Goal: Transaction & Acquisition: Book appointment/travel/reservation

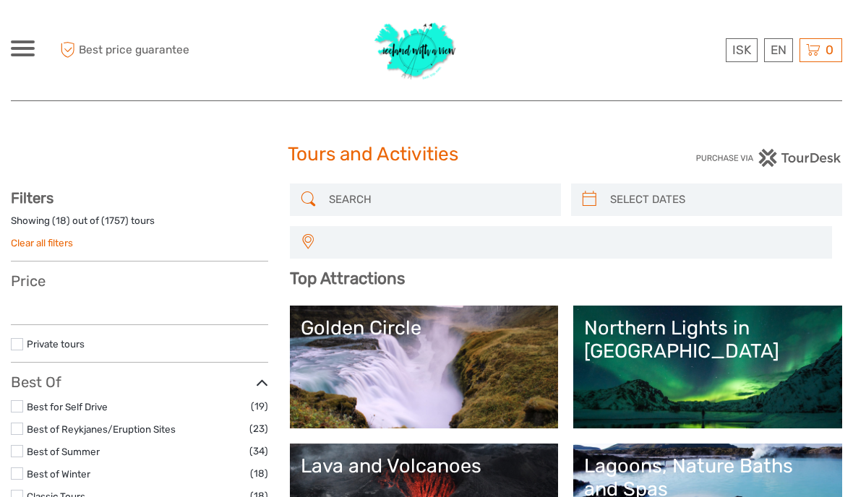
select select
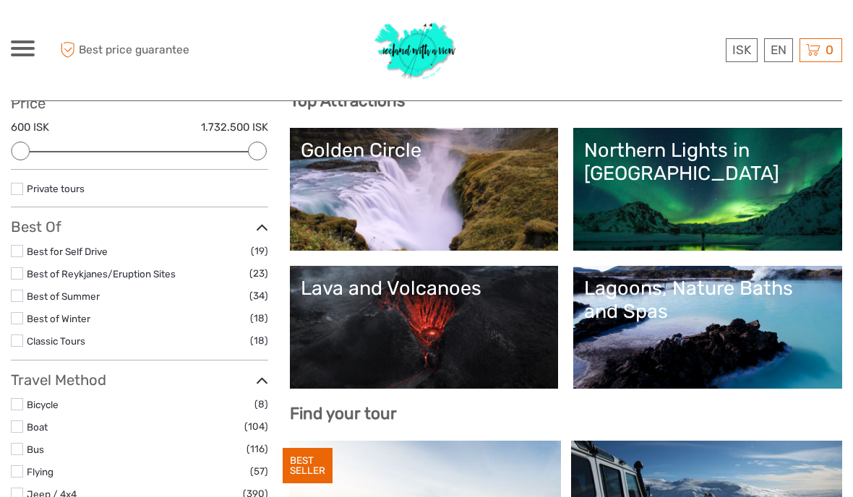
scroll to position [239, 0]
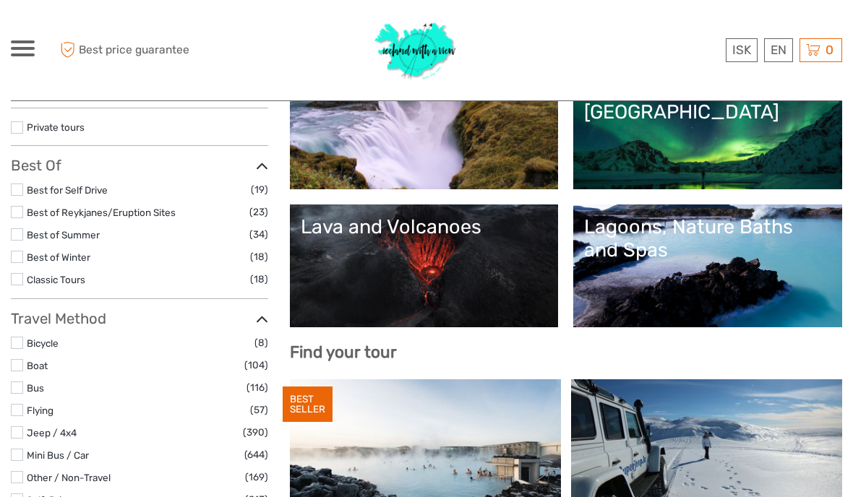
click at [387, 262] on link "Lava and Volcanoes" at bounding box center [424, 265] width 247 height 101
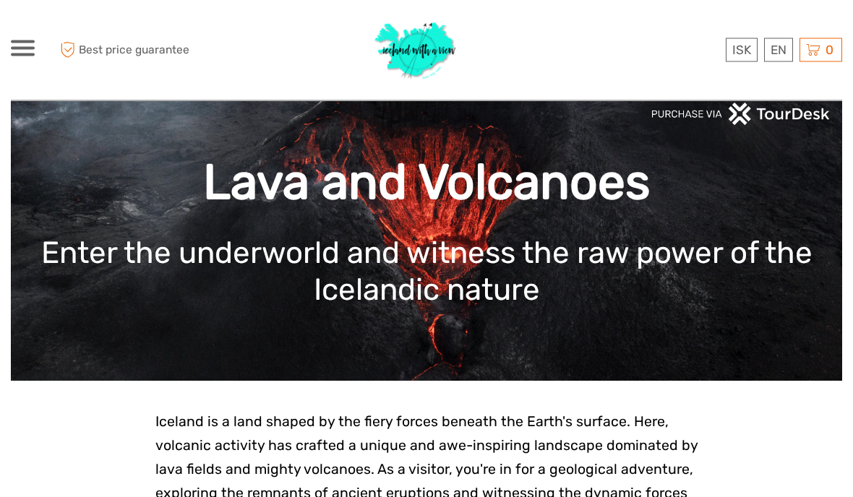
scroll to position [38, 0]
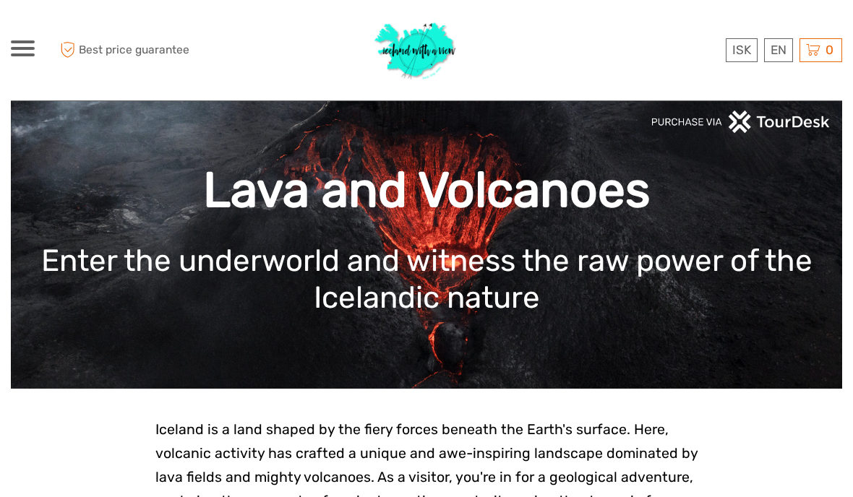
click at [0, 0] on link "English" at bounding box center [0, 0] width 0 height 0
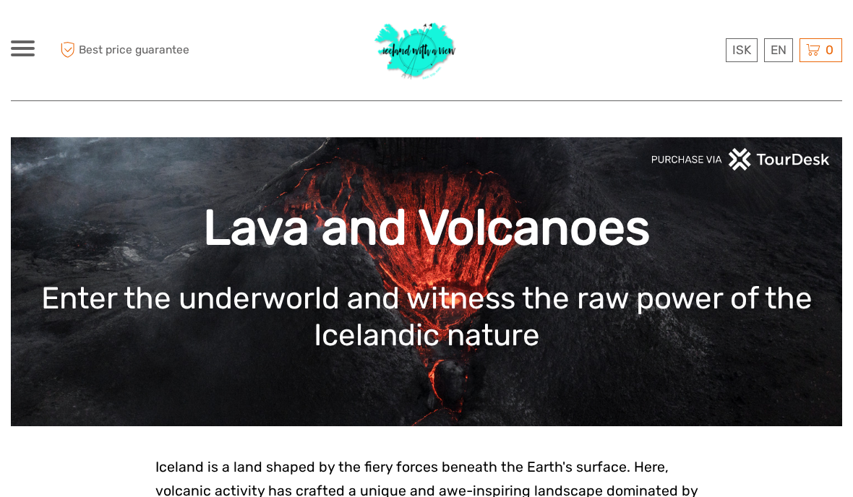
click at [0, 0] on link "£" at bounding box center [0, 0] width 0 height 0
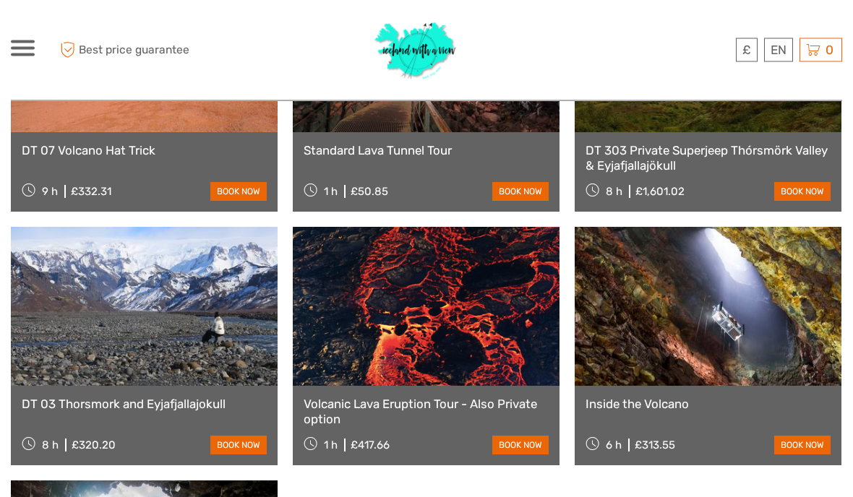
scroll to position [1244, 0]
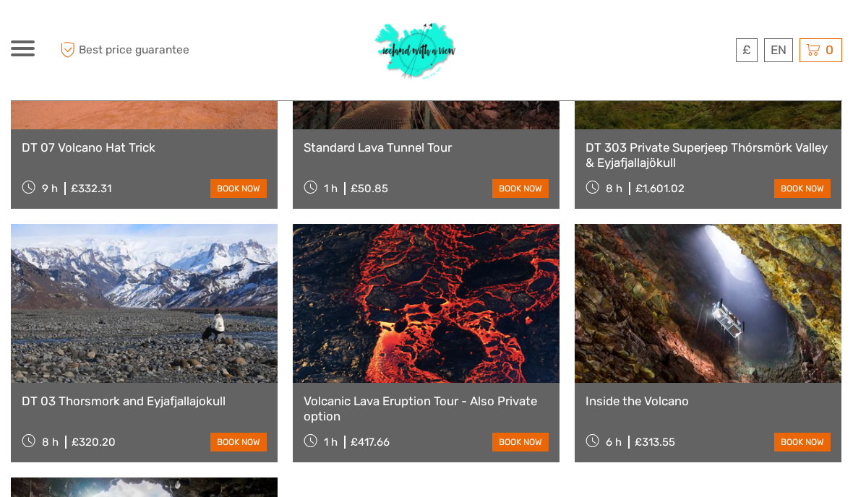
click at [747, 280] on link at bounding box center [708, 303] width 267 height 159
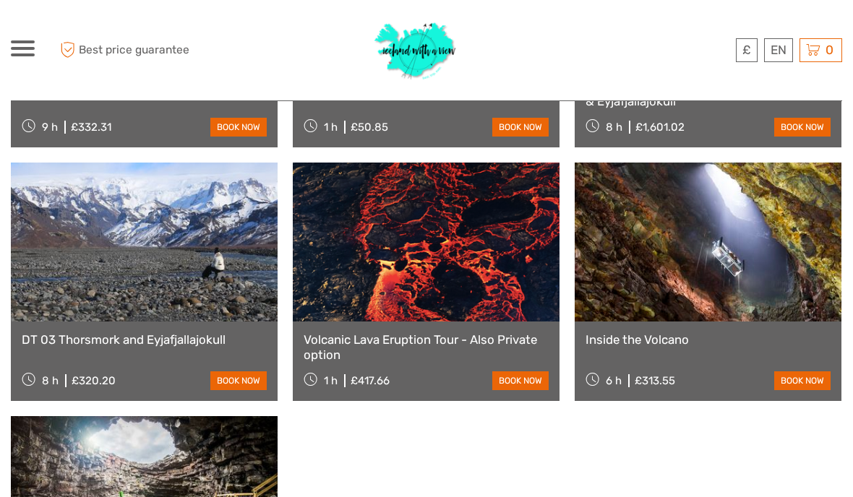
click at [481, 243] on link at bounding box center [426, 242] width 267 height 159
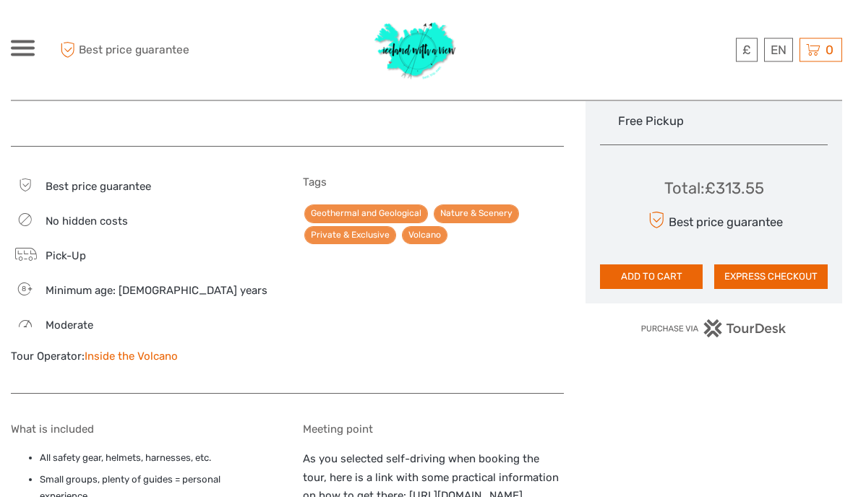
scroll to position [839, 0]
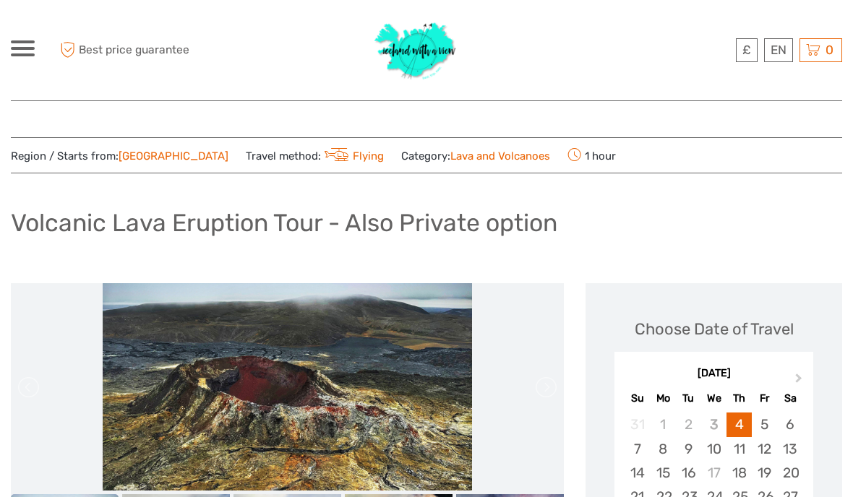
click at [19, 56] on div "£ ISK € $ £ EN English Español Deutsch Tours Multi-day tours Transfers Car rent…" at bounding box center [23, 50] width 24 height 20
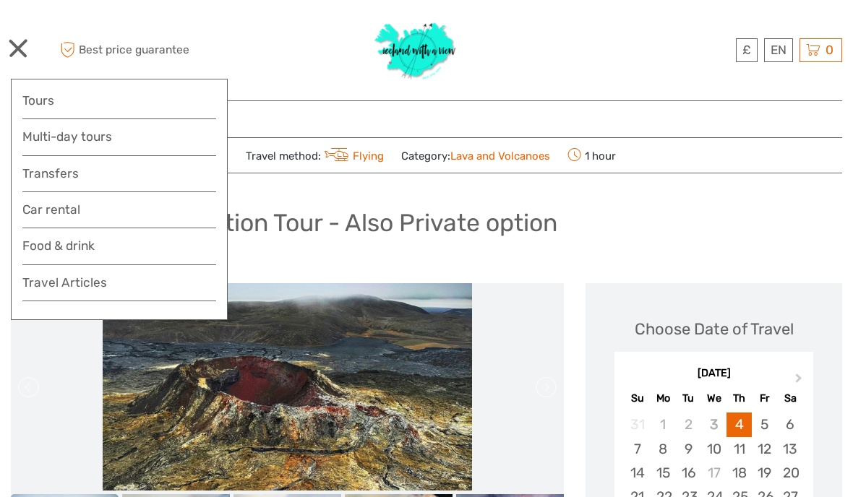
click at [87, 249] on link "Food & drink" at bounding box center [119, 250] width 194 height 29
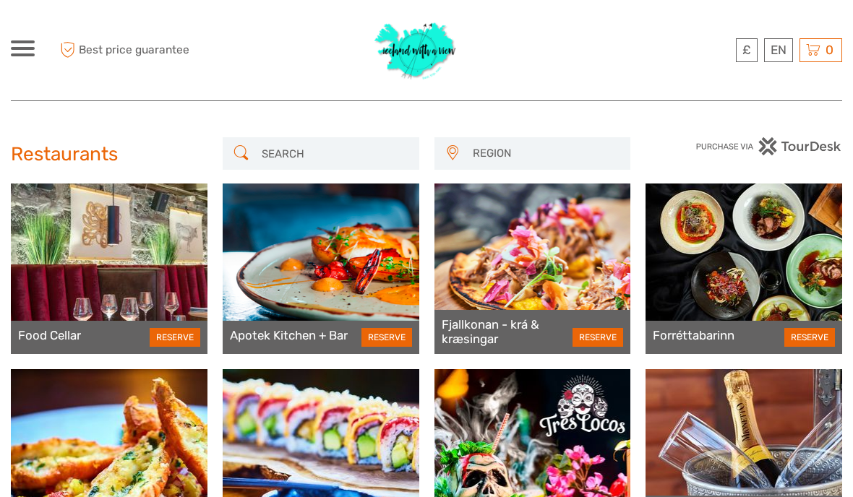
click at [28, 57] on div "£ ISK € $ £ EN English Español Deutsch Tours Multi-day tours Transfers Car rent…" at bounding box center [23, 50] width 24 height 20
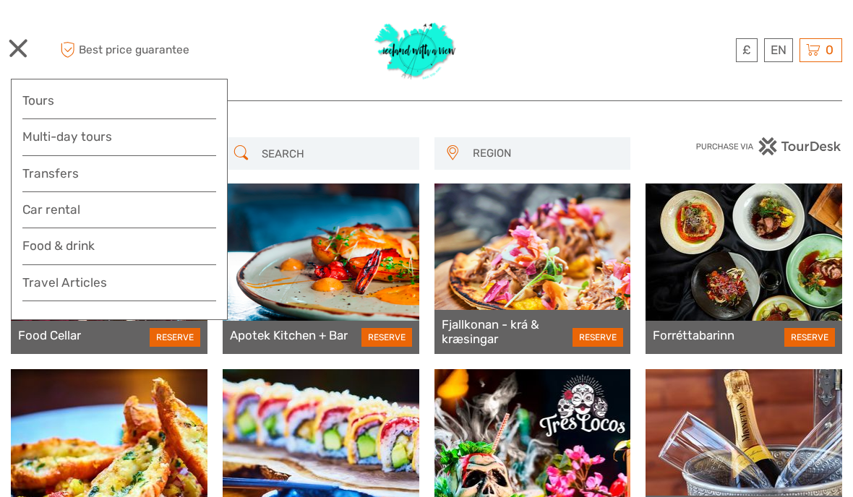
click at [69, 102] on link "Tours" at bounding box center [119, 100] width 194 height 21
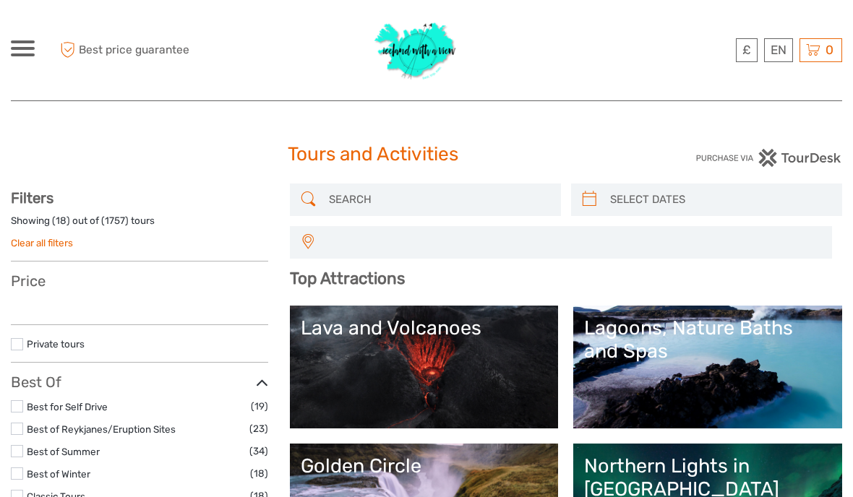
select select
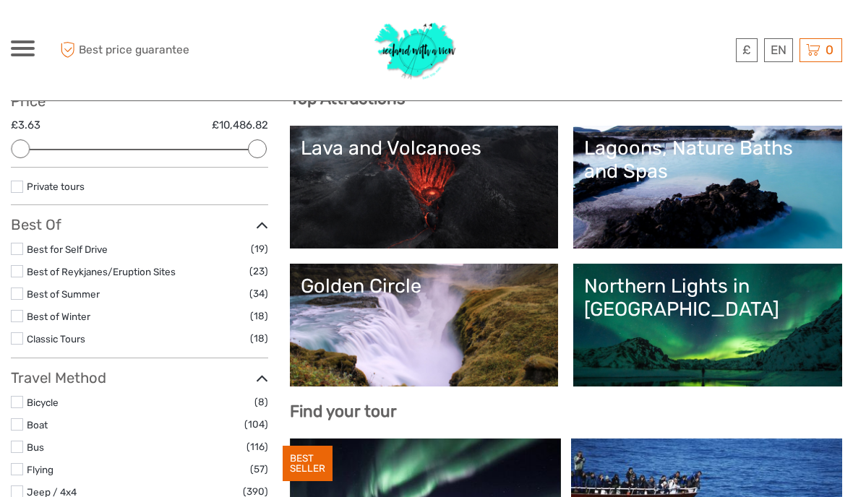
scroll to position [189, 0]
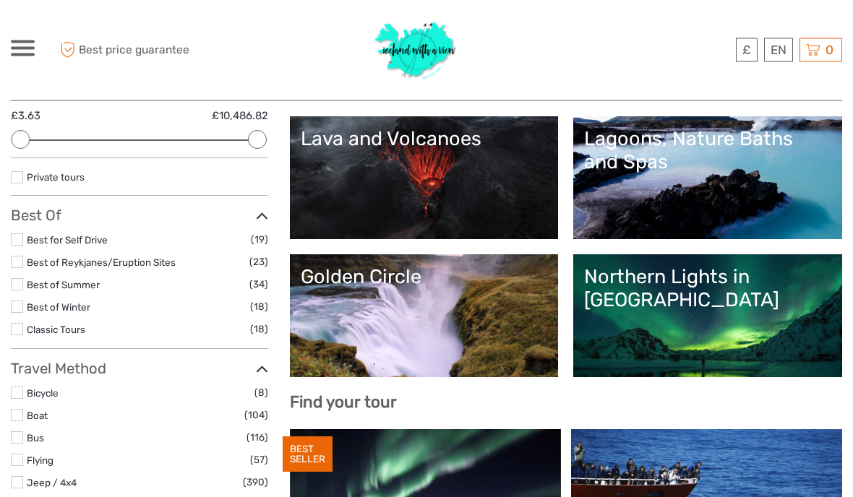
click at [814, 142] on div "Lagoons, Nature Baths and Spas" at bounding box center [707, 151] width 247 height 47
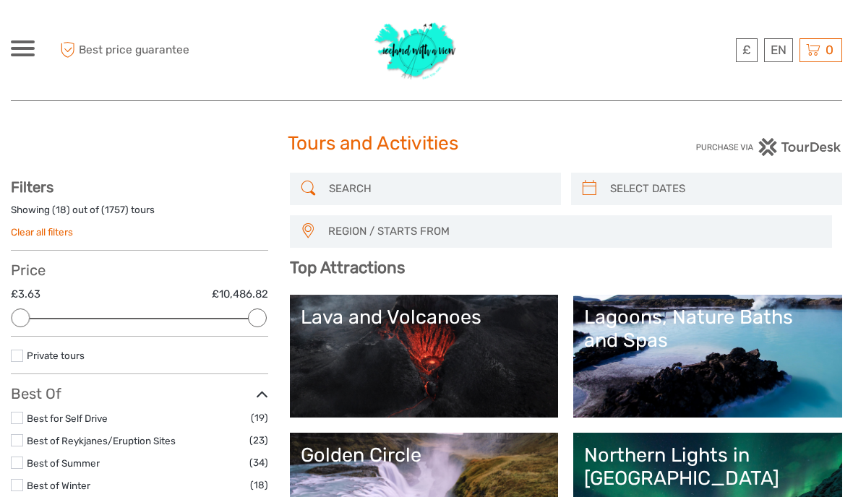
scroll to position [0, 0]
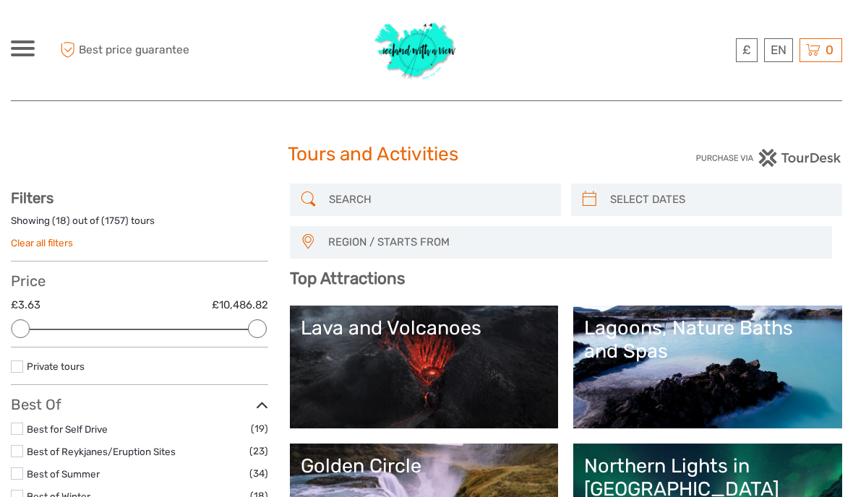
click at [667, 199] on input "search" at bounding box center [719, 199] width 231 height 25
type input "03/09/2025"
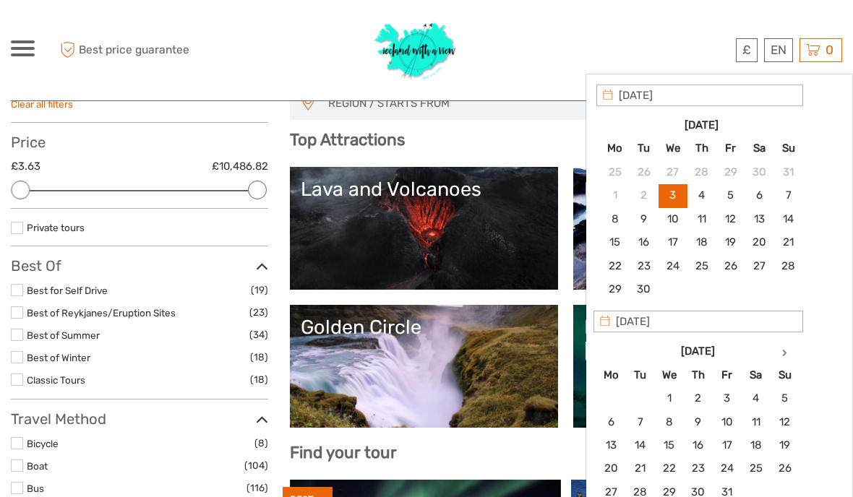
scroll to position [168, 0]
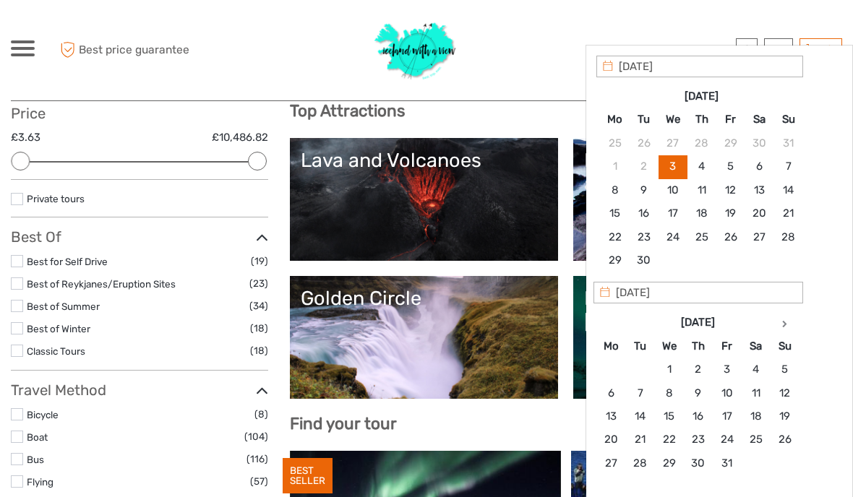
click at [788, 325] on th at bounding box center [784, 322] width 29 height 23
click at [791, 321] on th at bounding box center [784, 322] width 29 height 23
click at [791, 323] on th at bounding box center [784, 322] width 29 height 23
click at [791, 321] on th at bounding box center [784, 322] width 29 height 23
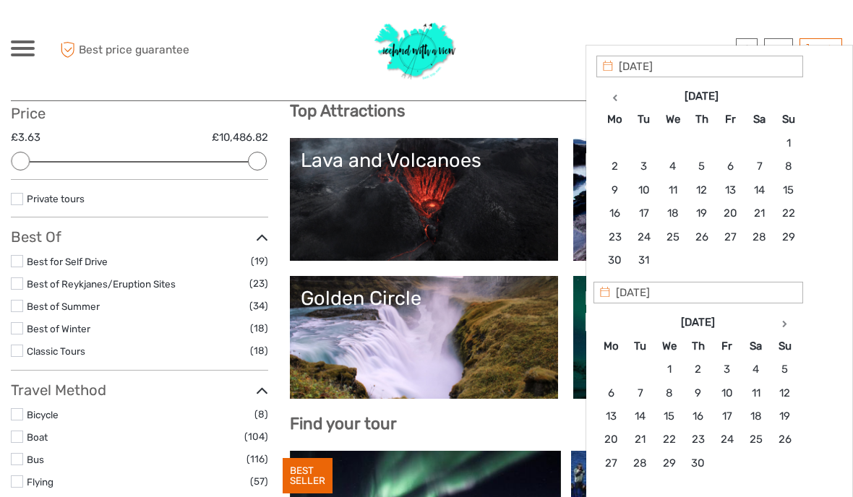
click at [792, 324] on th at bounding box center [784, 322] width 29 height 23
click at [788, 325] on th at bounding box center [784, 322] width 29 height 23
click at [789, 327] on th at bounding box center [784, 322] width 29 height 23
click at [793, 326] on th at bounding box center [784, 322] width 29 height 23
click at [794, 322] on th at bounding box center [784, 322] width 29 height 23
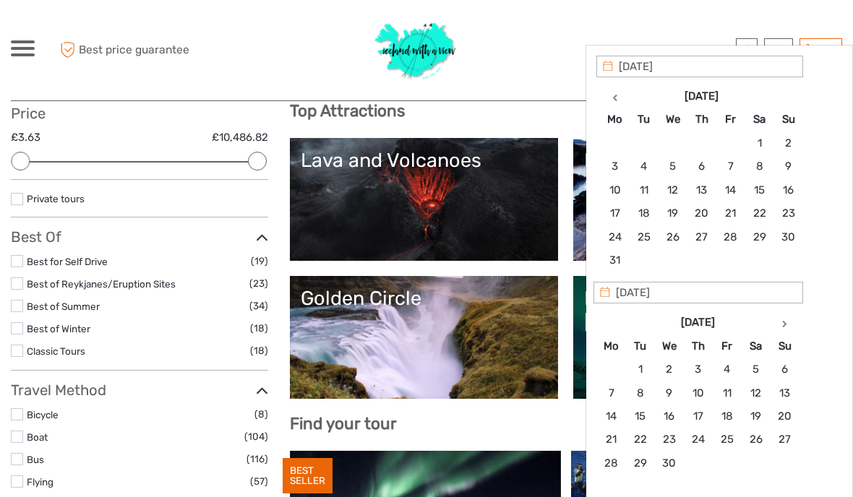
click at [791, 324] on th at bounding box center [784, 322] width 29 height 23
type input "18/10/2026"
type input "19/10/2026"
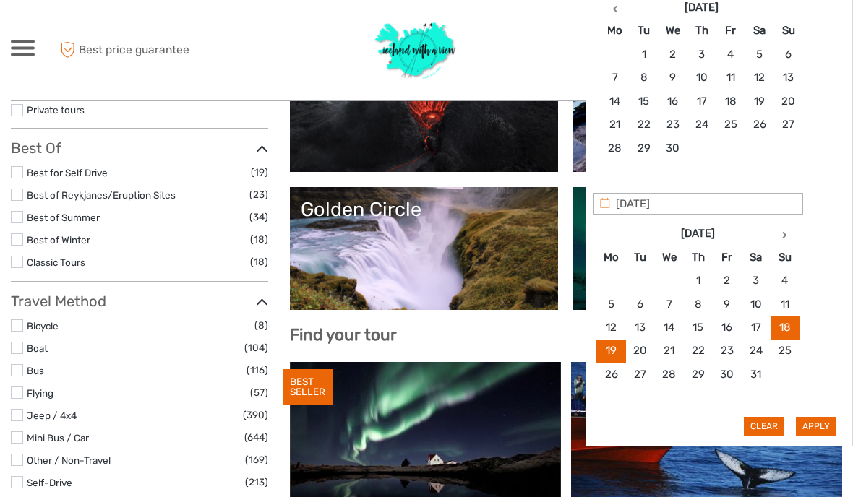
scroll to position [339, 0]
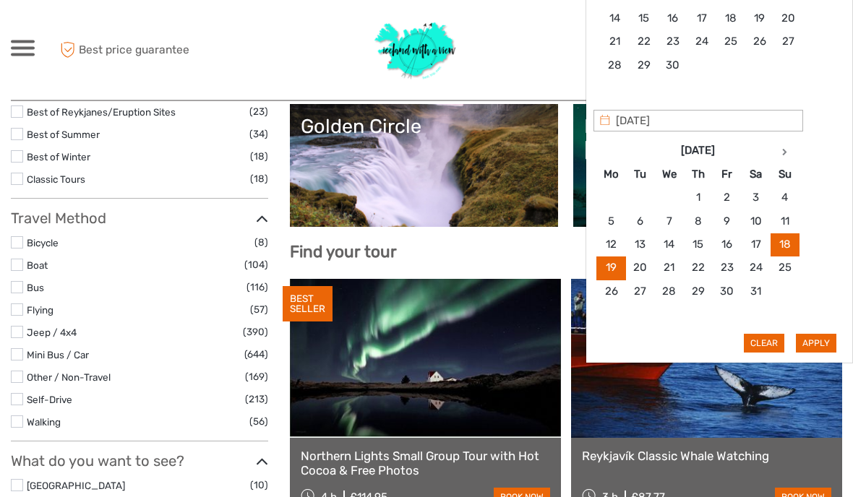
click at [825, 342] on button "Apply" at bounding box center [816, 344] width 40 height 19
type input "18/10/2026 - 19/10/2026"
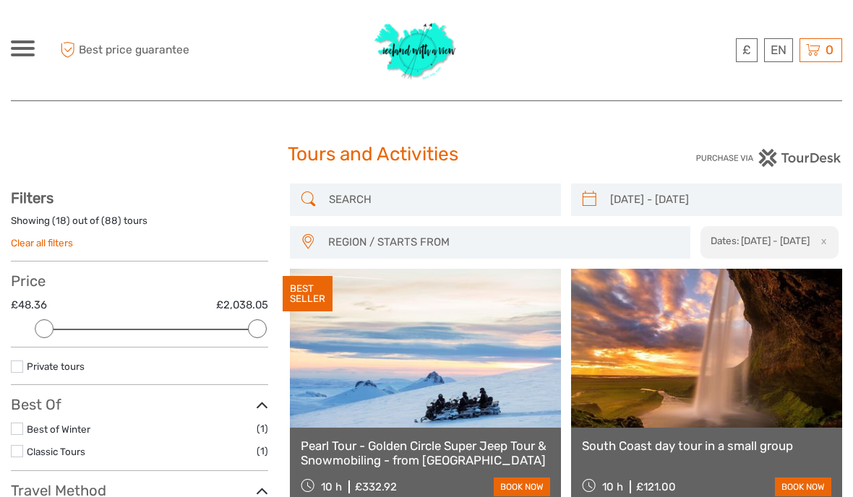
click at [761, 246] on h2 "Dates: 18/10/2026 - 19/10/2026" at bounding box center [759, 241] width 99 height 12
click at [693, 192] on input "18/10/2026 - 19/10/2026" at bounding box center [719, 199] width 231 height 25
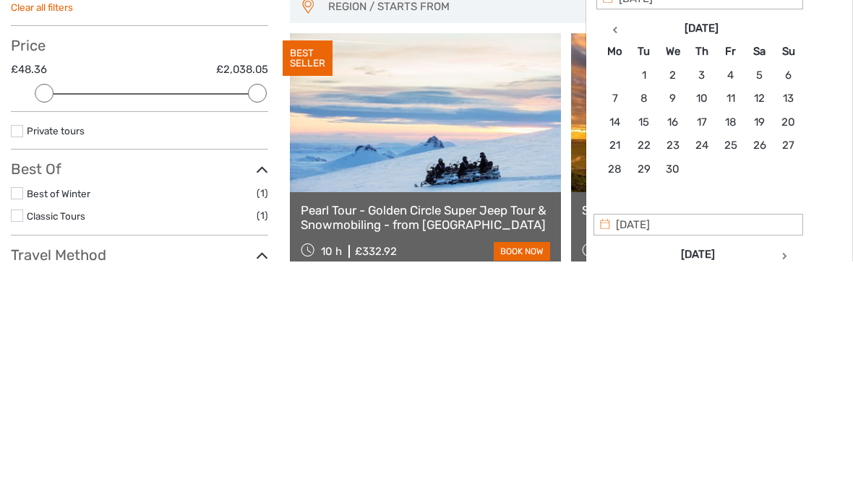
scroll to position [236, 0]
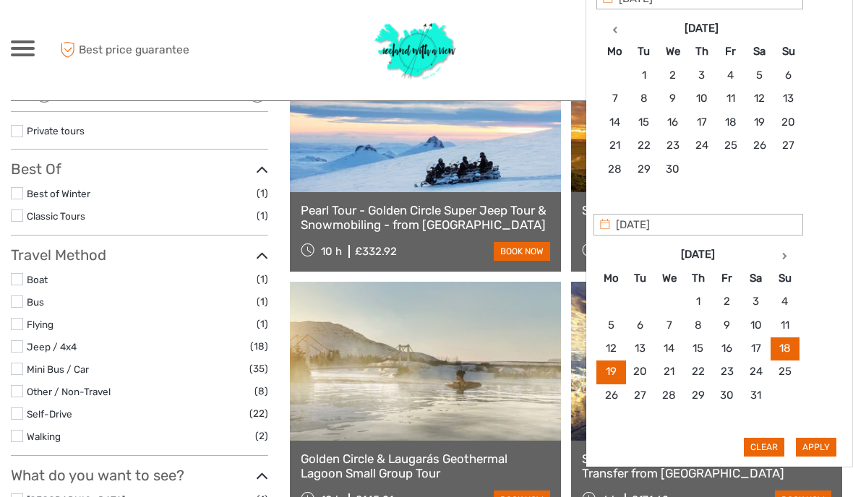
click at [770, 442] on button "Clear" at bounding box center [764, 447] width 40 height 19
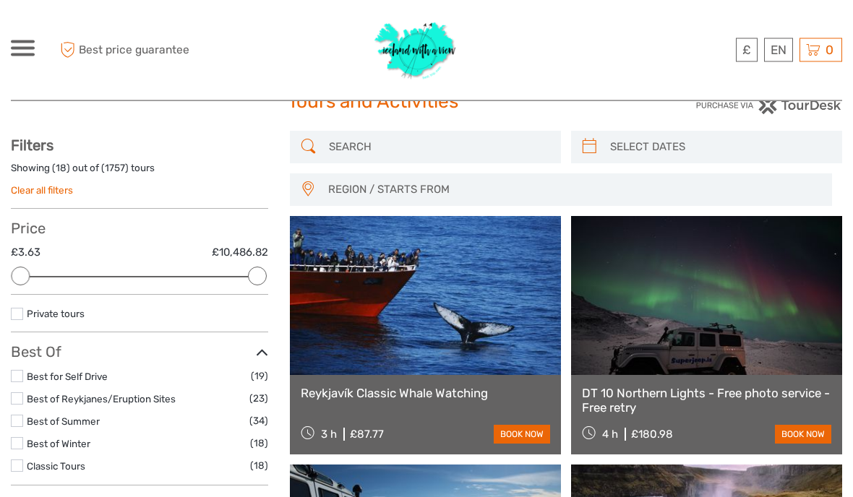
scroll to position [56, 0]
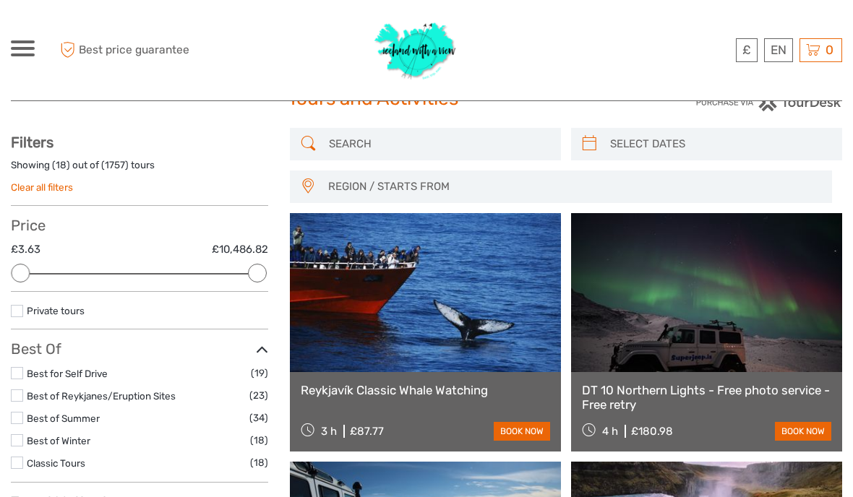
click at [675, 147] on input "search" at bounding box center [719, 144] width 231 height 25
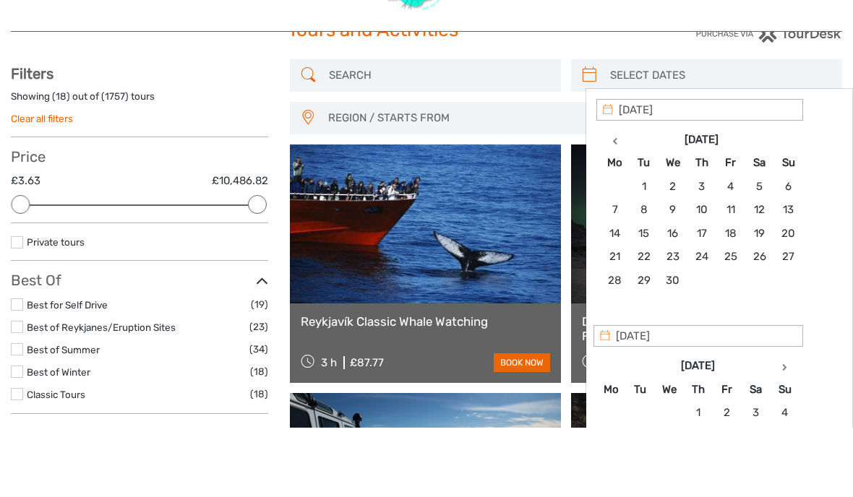
scroll to position [125, 0]
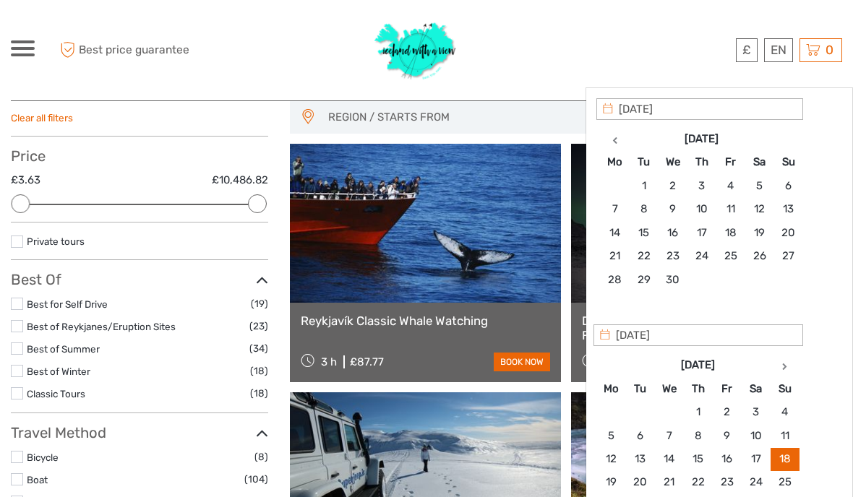
click at [442, 119] on span "REGION / STARTS FROM" at bounding box center [573, 118] width 503 height 24
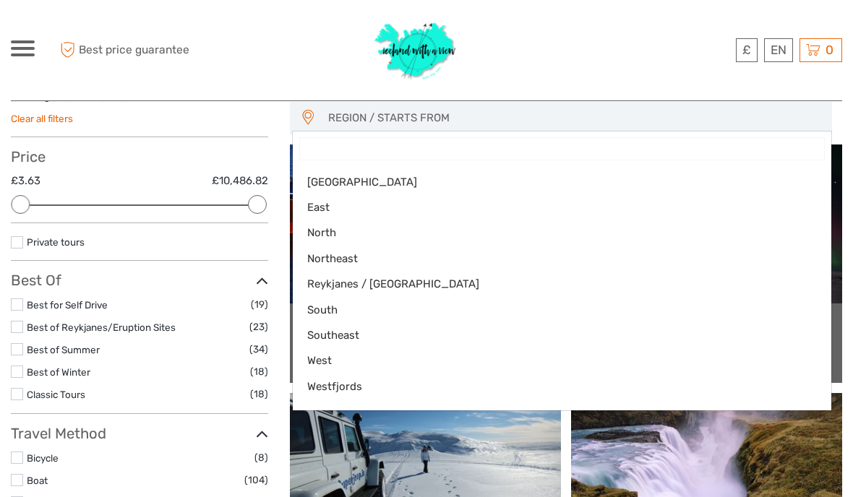
scroll to position [128, 0]
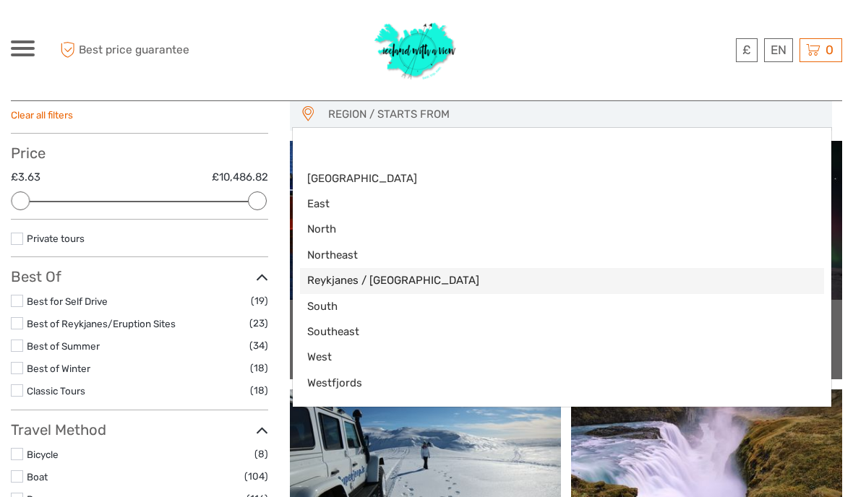
click at [379, 287] on span "Reykjanes / Keflavík" at bounding box center [549, 280] width 485 height 15
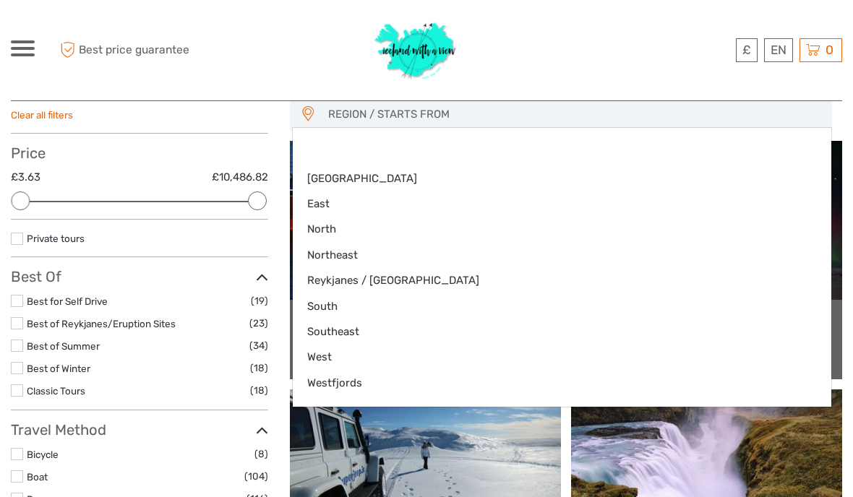
select select "Reykjanes / Keflavík"
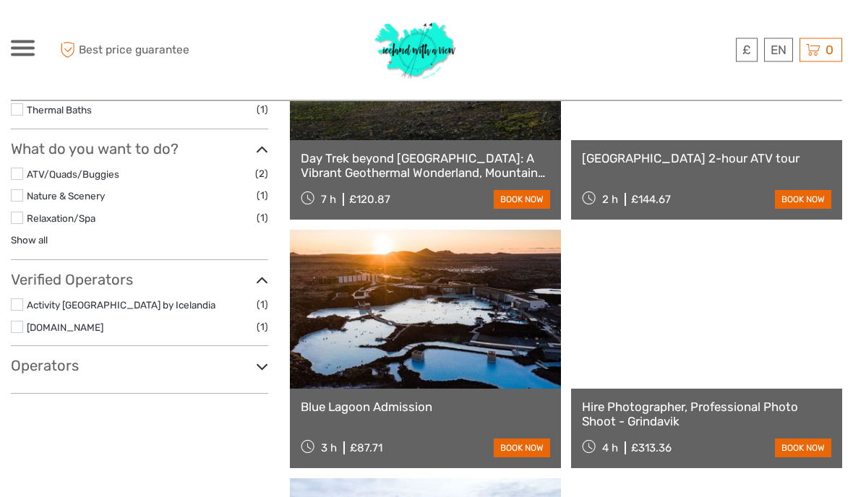
scroll to position [512, 0]
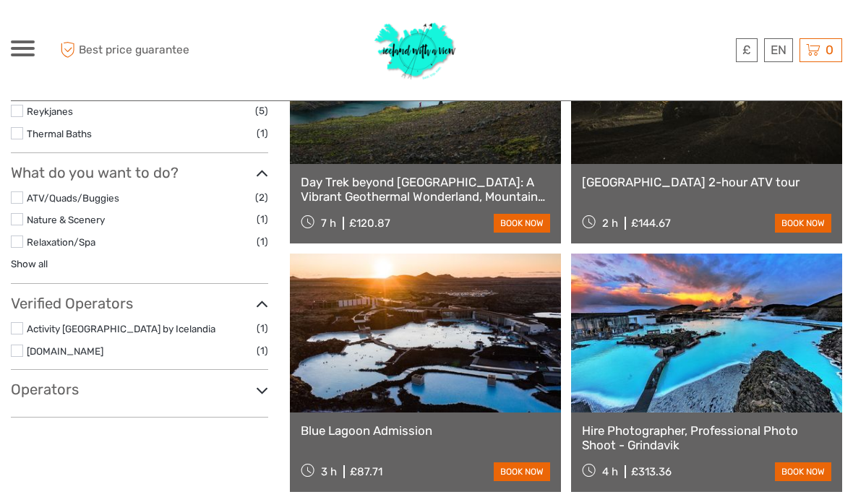
click at [32, 59] on div "£ ISK € $ £ EN English Español Deutsch Tours Multi-day tours Transfers Car rent…" at bounding box center [23, 50] width 24 height 20
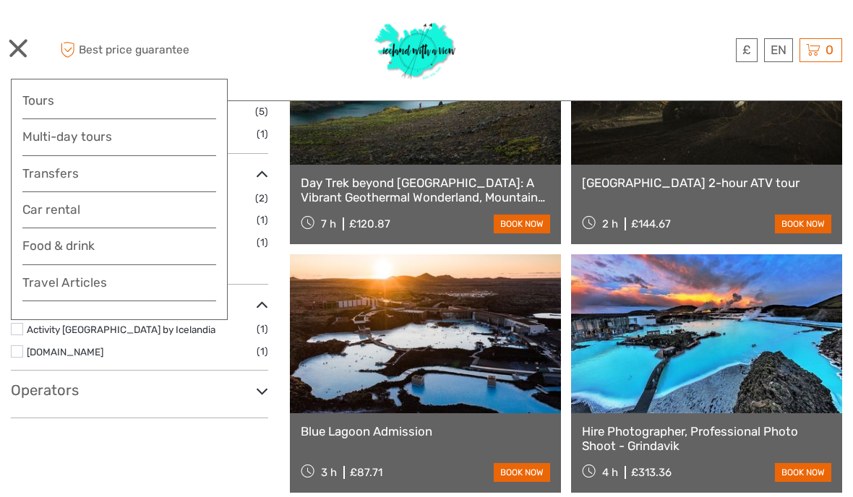
scroll to position [511, 0]
click at [58, 104] on link "Tours" at bounding box center [119, 100] width 194 height 21
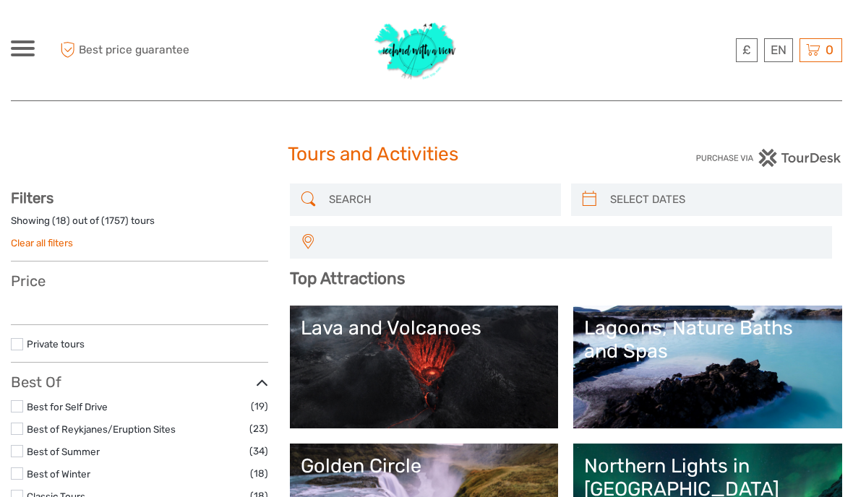
select select
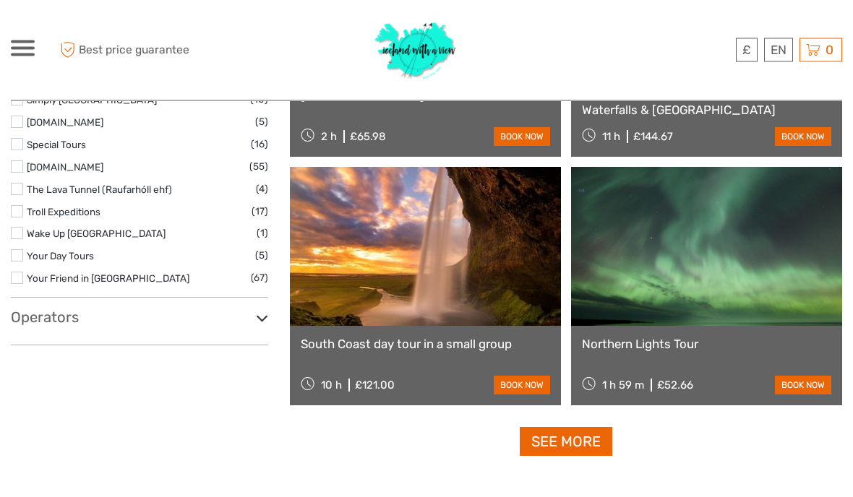
scroll to position [2445, 0]
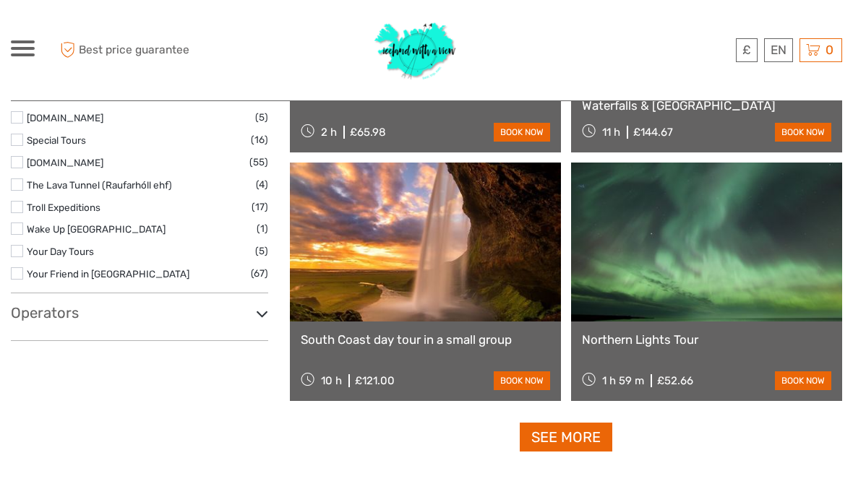
click at [554, 437] on link "See more" at bounding box center [566, 438] width 93 height 30
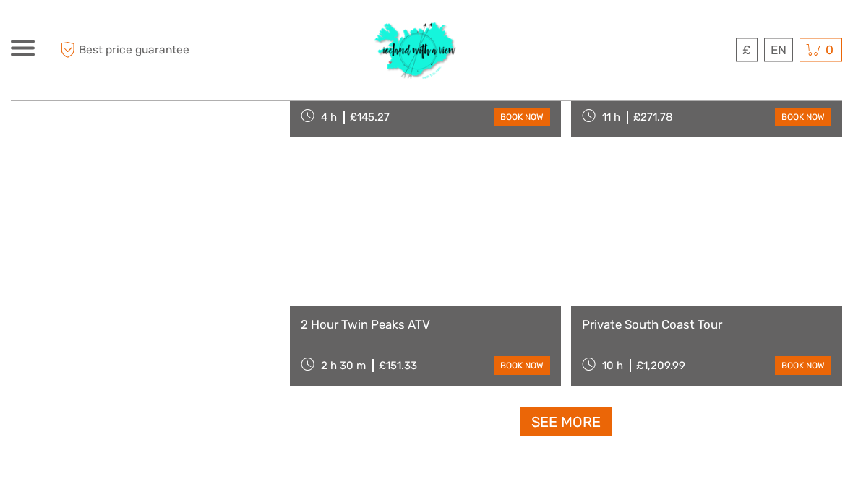
scroll to position [4348, 0]
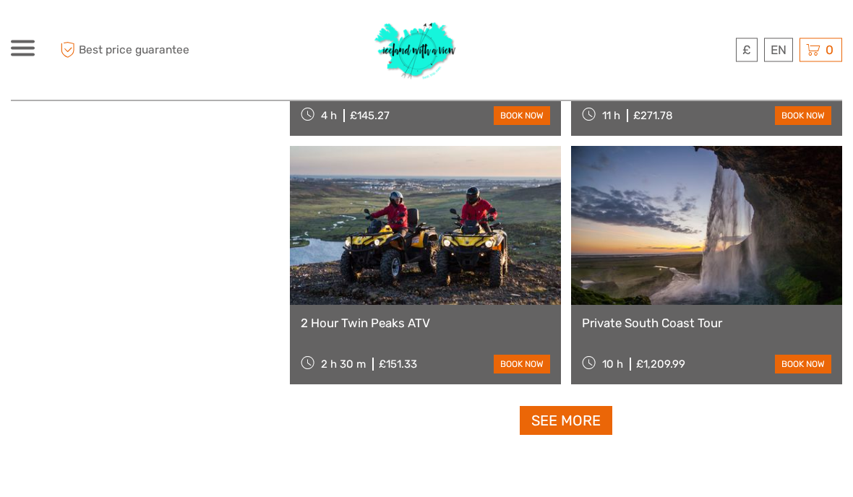
click at [581, 423] on link "See more" at bounding box center [566, 422] width 93 height 30
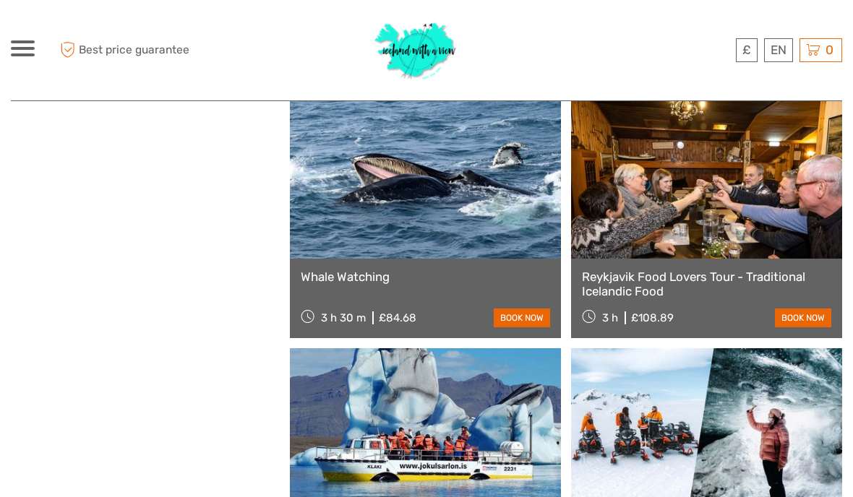
scroll to position [5144, 0]
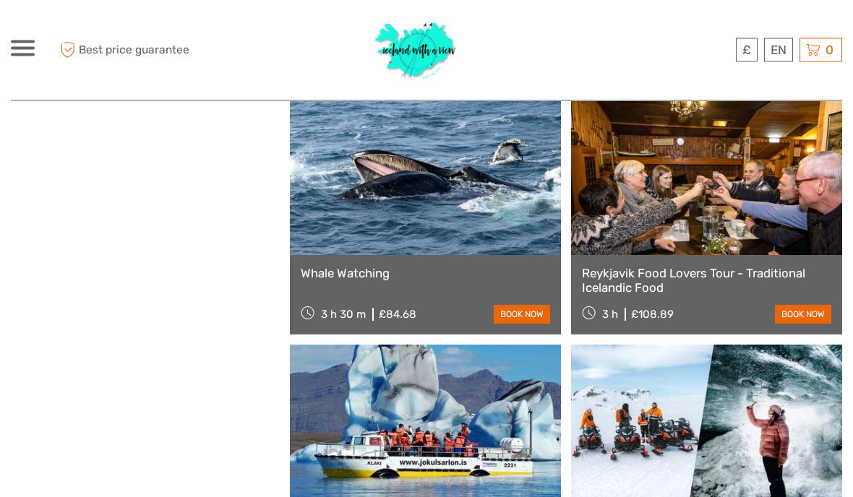
click at [731, 213] on link at bounding box center [706, 176] width 271 height 159
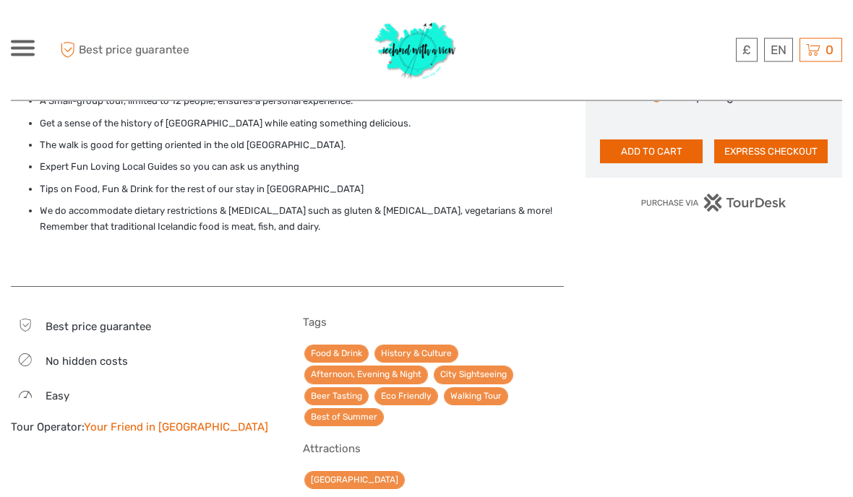
scroll to position [997, 0]
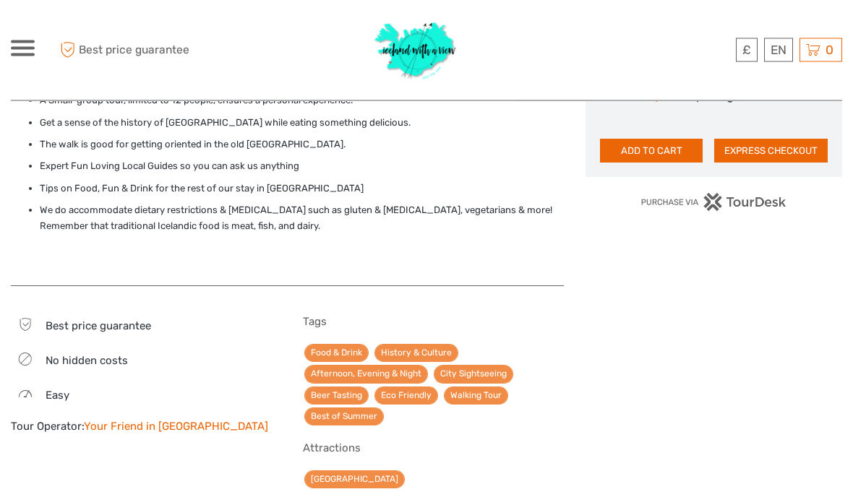
click at [344, 345] on link "Food & Drink" at bounding box center [336, 354] width 64 height 18
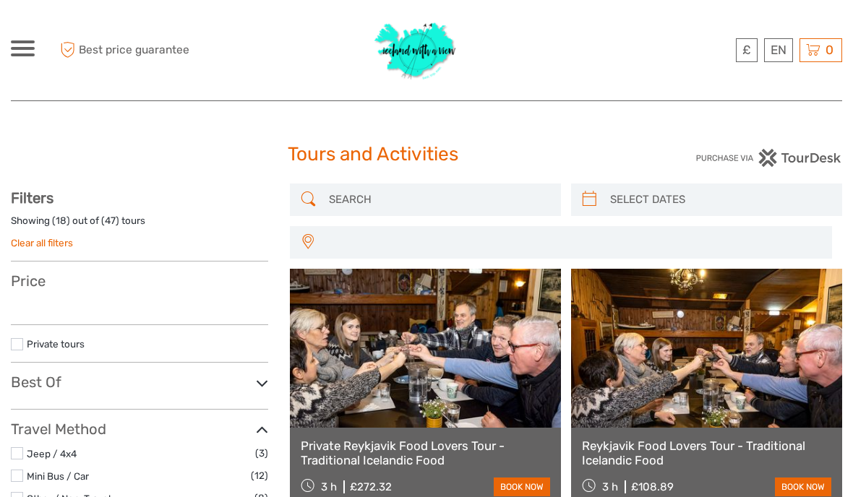
select select
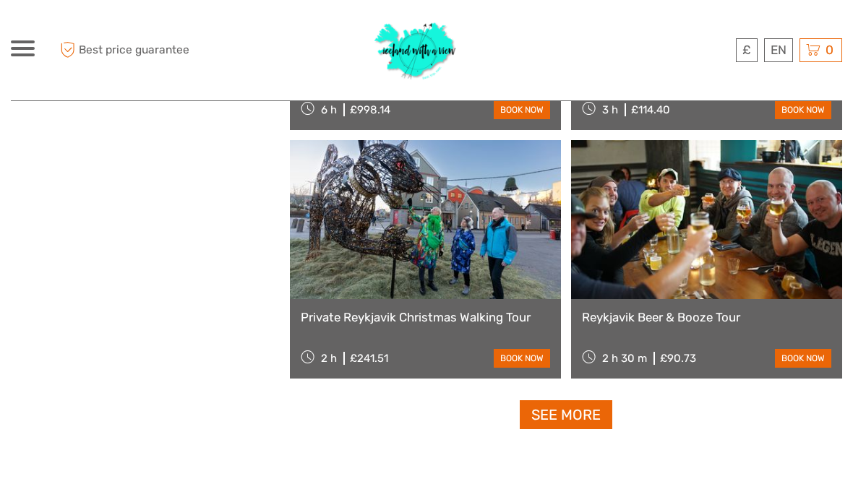
scroll to position [2122, 0]
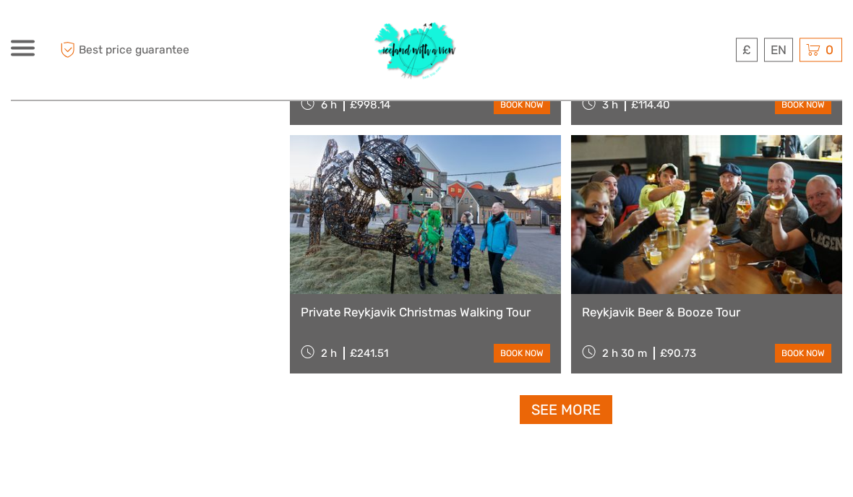
click at [584, 410] on link "See more" at bounding box center [566, 411] width 93 height 30
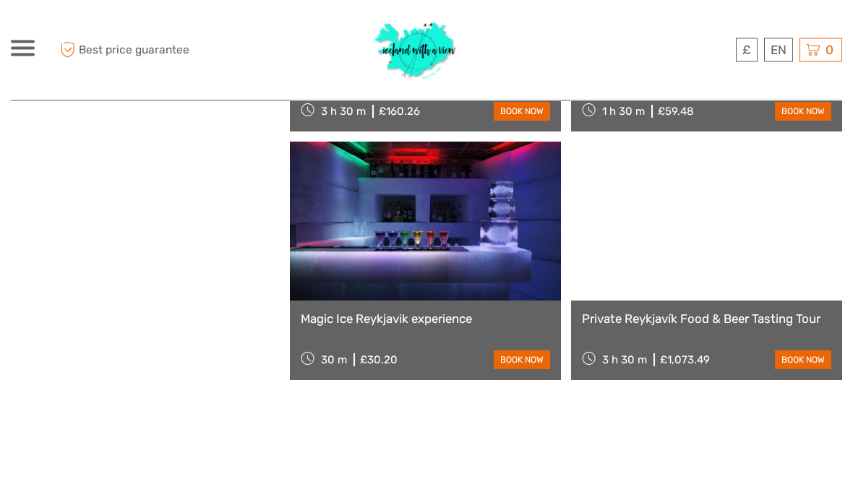
scroll to position [4105, 0]
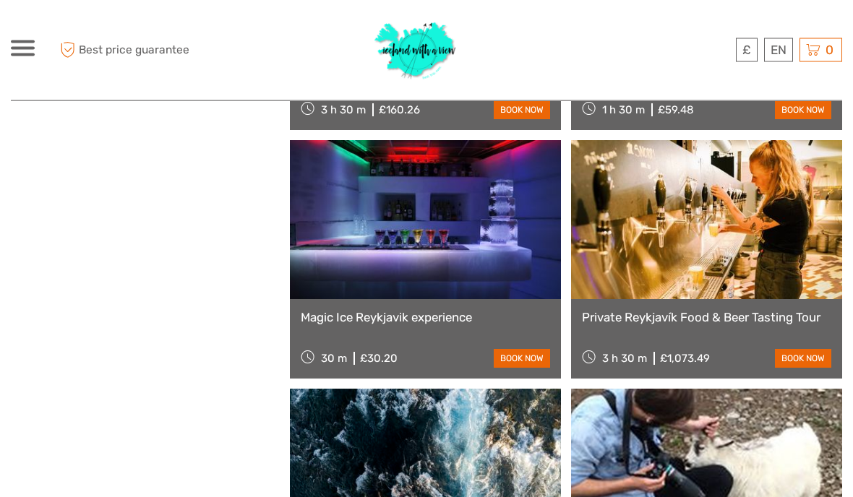
click at [483, 241] on link at bounding box center [425, 220] width 271 height 159
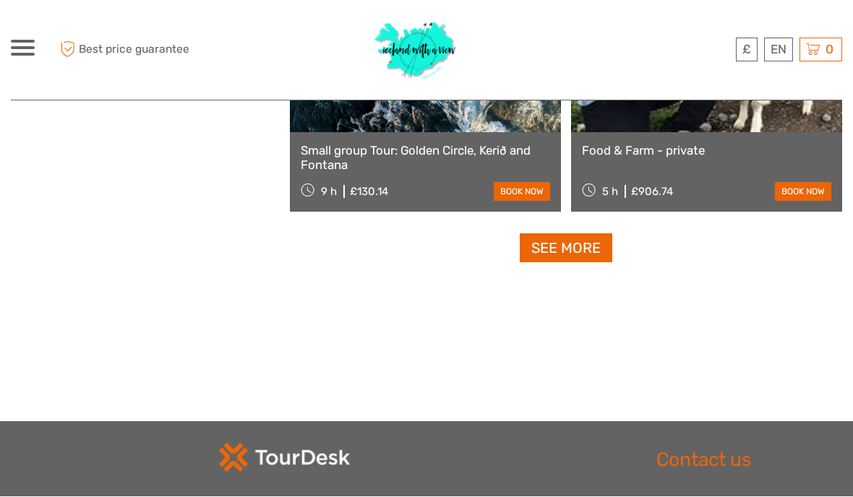
scroll to position [4522, 0]
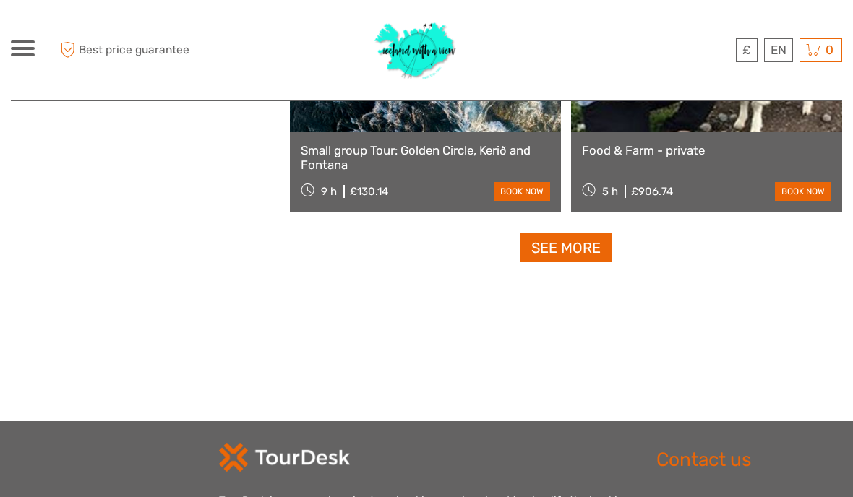
click at [585, 254] on link "See more" at bounding box center [566, 248] width 93 height 30
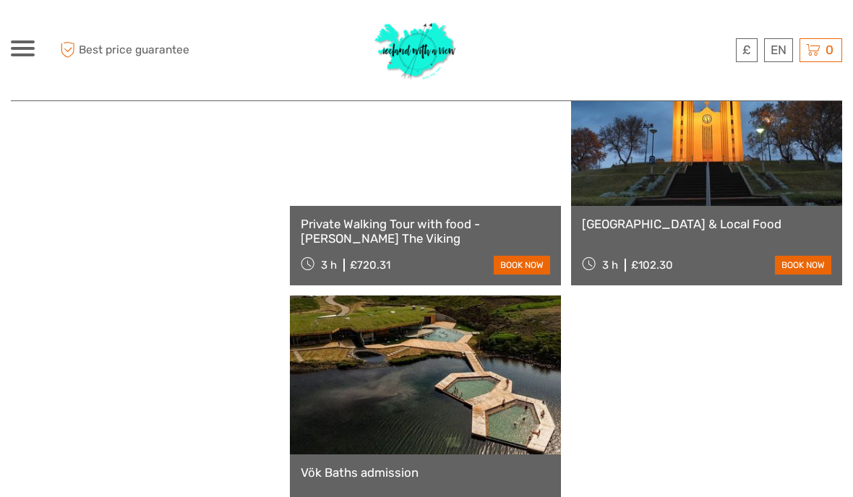
scroll to position [5627, 0]
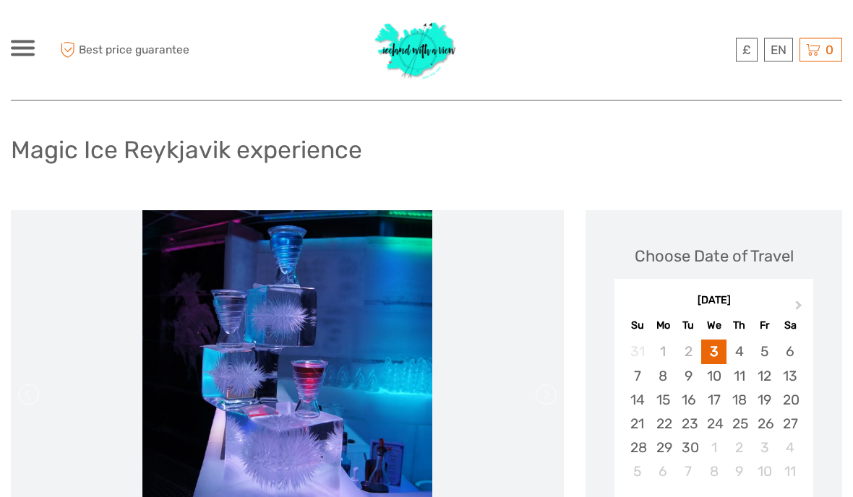
scroll to position [57, 0]
